Goal: Information Seeking & Learning: Learn about a topic

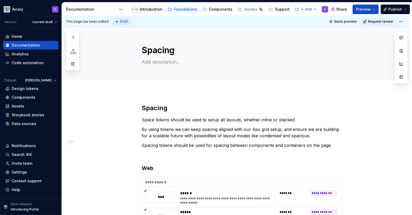
click at [148, 12] on div "Introduction" at bounding box center [148, 9] width 29 height 6
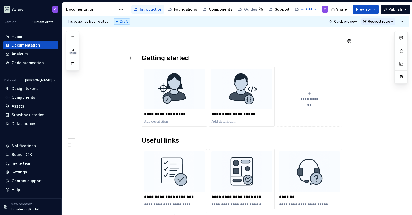
scroll to position [82, 0]
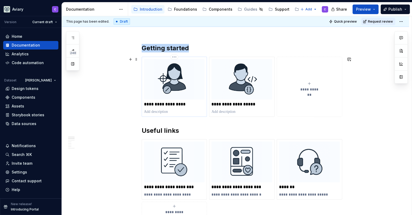
click at [187, 71] on img at bounding box center [174, 79] width 61 height 40
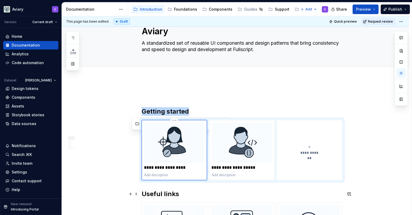
scroll to position [7, 0]
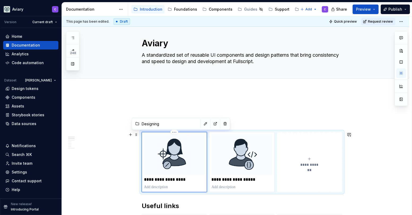
click at [188, 141] on img at bounding box center [174, 154] width 61 height 40
click at [177, 165] on img at bounding box center [174, 154] width 61 height 40
click at [212, 122] on button "button" at bounding box center [215, 123] width 7 height 7
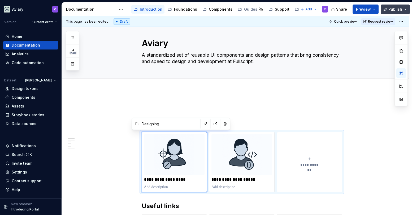
click at [402, 10] on button "Publish" at bounding box center [395, 10] width 29 height 10
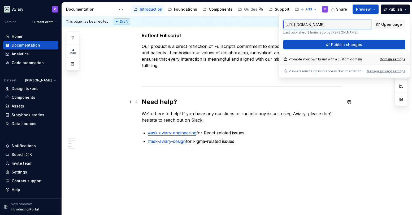
scroll to position [78, 0]
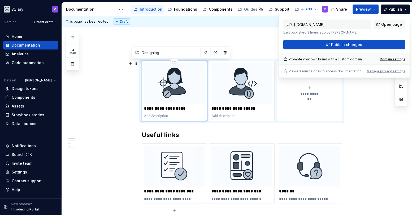
click at [180, 116] on p at bounding box center [174, 115] width 61 height 5
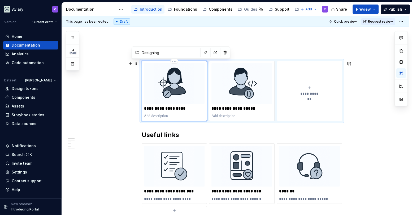
click at [182, 87] on img at bounding box center [174, 83] width 61 height 40
click at [72, 65] on button "button" at bounding box center [73, 64] width 10 height 10
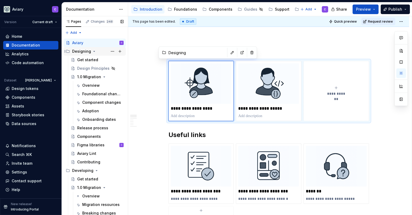
click at [92, 52] on icon "Page tree" at bounding box center [94, 51] width 4 height 4
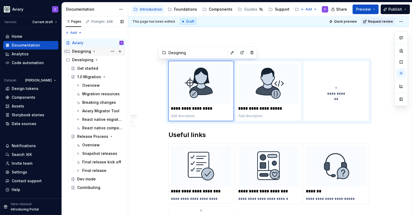
click at [92, 52] on icon "Page tree" at bounding box center [94, 51] width 4 height 4
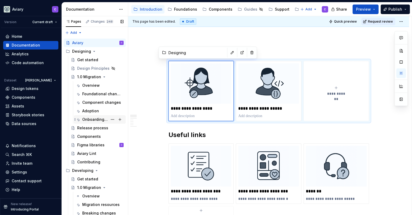
click at [91, 121] on div "Onboarding dates" at bounding box center [94, 119] width 25 height 5
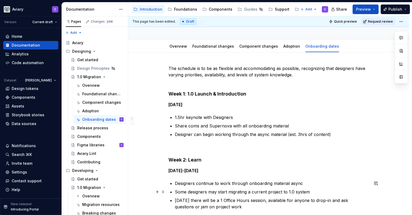
scroll to position [8, 0]
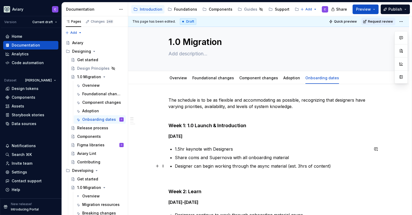
click at [246, 169] on p "Designer can begin working through the async material (est. 3hrs of content)" at bounding box center [272, 165] width 194 height 6
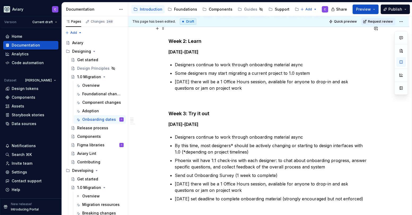
scroll to position [0, 0]
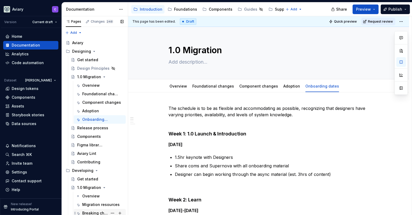
type textarea "*"
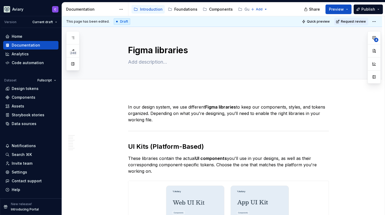
type textarea "*"
